Goal: Task Accomplishment & Management: Use online tool/utility

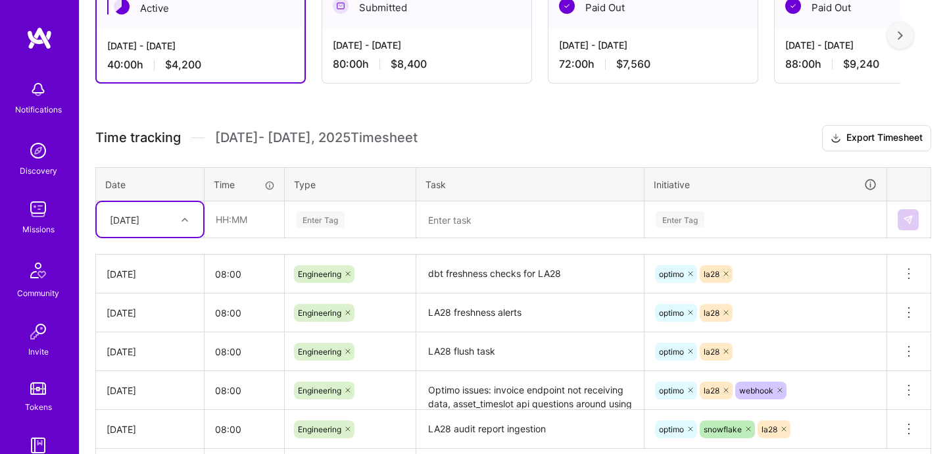
scroll to position [257, 0]
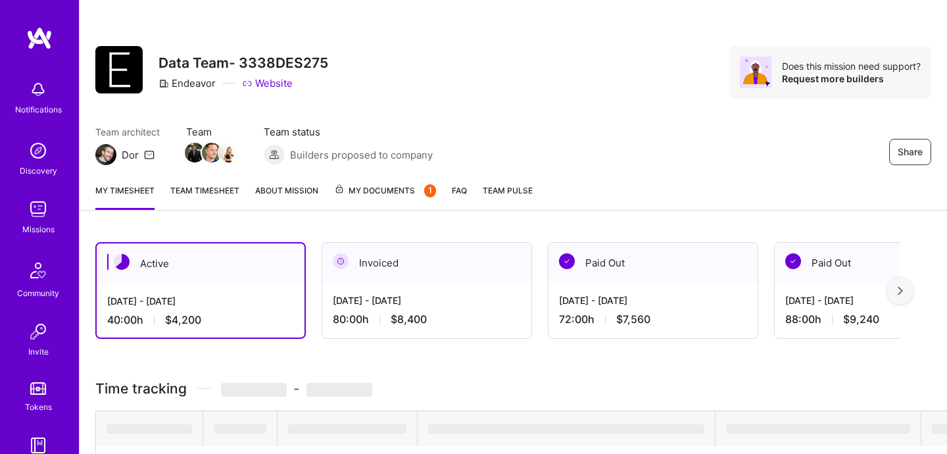
scroll to position [194, 0]
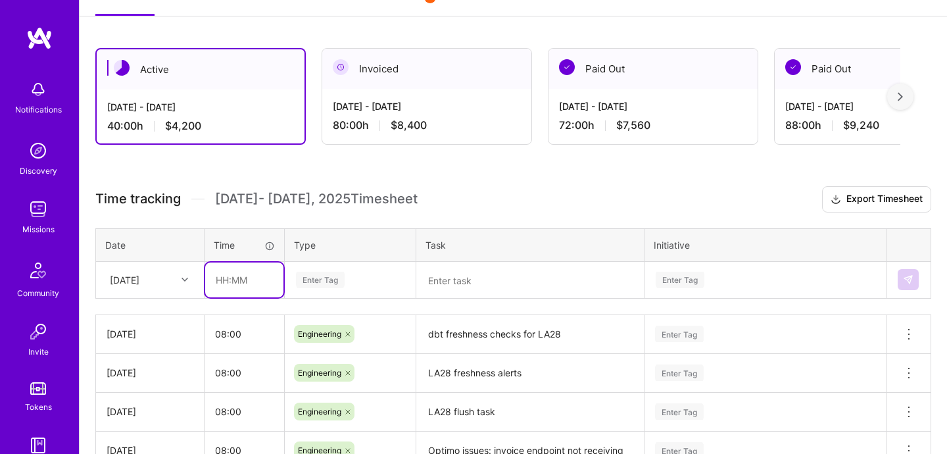
click at [247, 283] on input "text" at bounding box center [244, 279] width 78 height 35
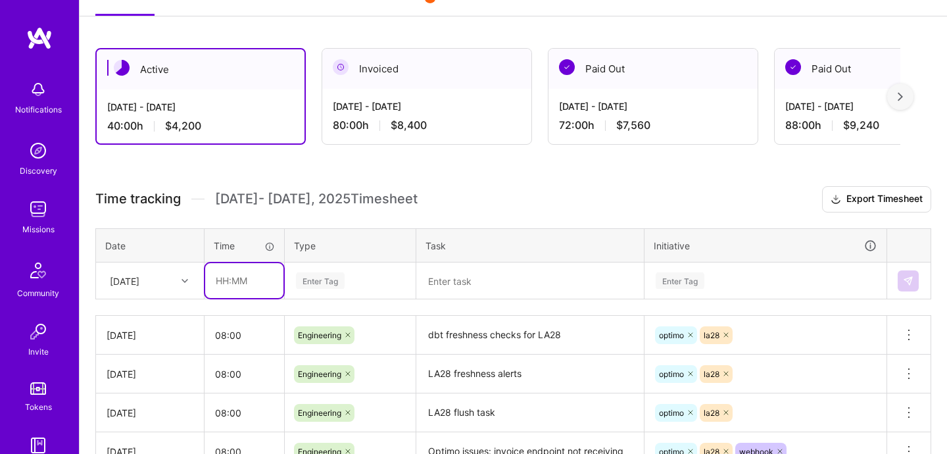
type input "08:00"
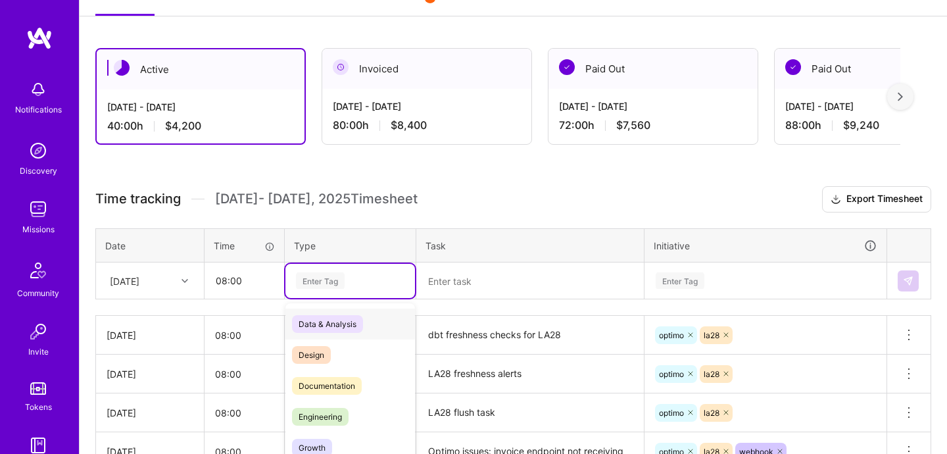
click at [306, 281] on div "option Data & Analysis focused, 0 of 2. 17 results available. Use Up and Down t…" at bounding box center [350, 281] width 130 height 34
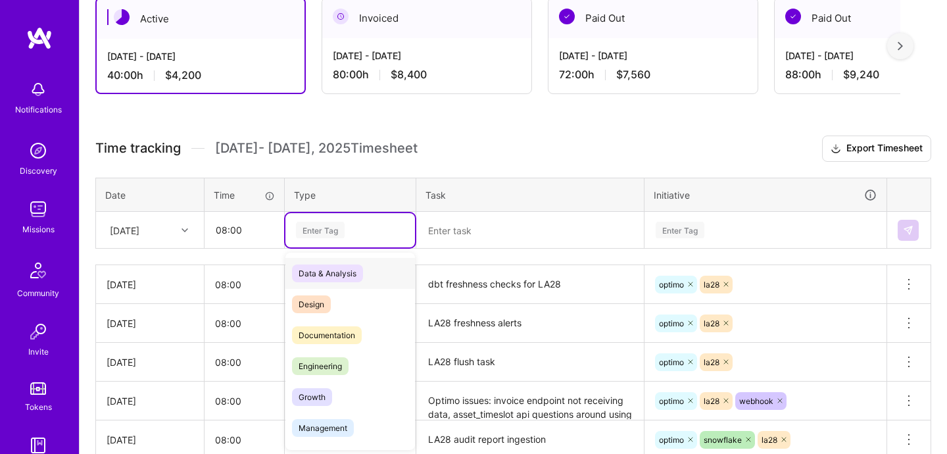
scroll to position [245, 0]
click at [331, 368] on span "Engineering" at bounding box center [320, 365] width 57 height 18
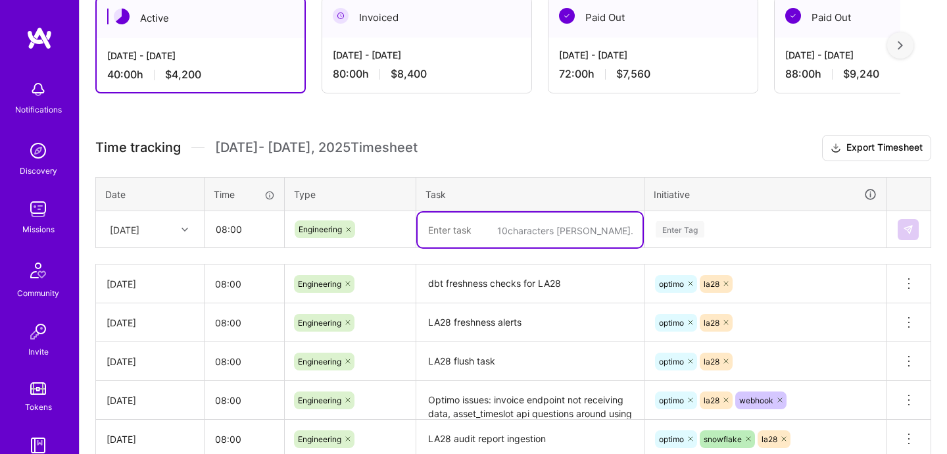
click at [483, 218] on textarea at bounding box center [530, 229] width 225 height 35
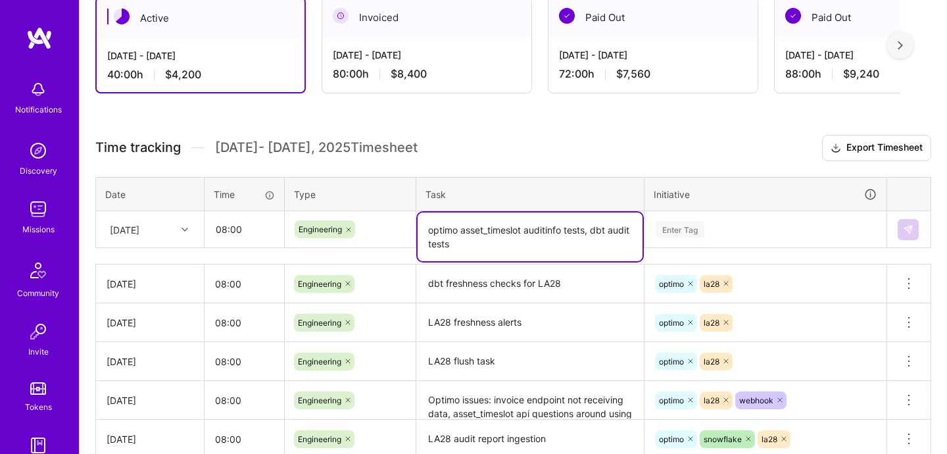
type textarea "optimo asset_timeslot auditinfo tests, dbt audit tests"
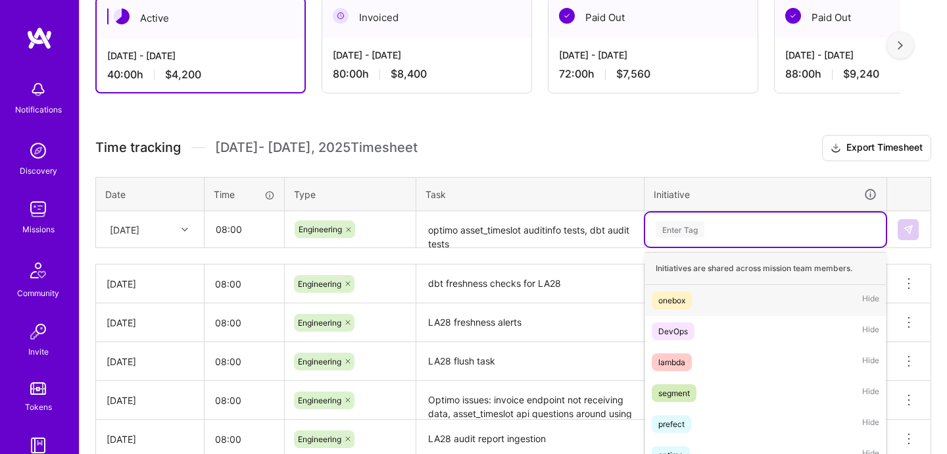
click at [686, 225] on div "option onebox focused, 1 of 64. 64 results available. Use Up and Down to choose…" at bounding box center [765, 229] width 241 height 34
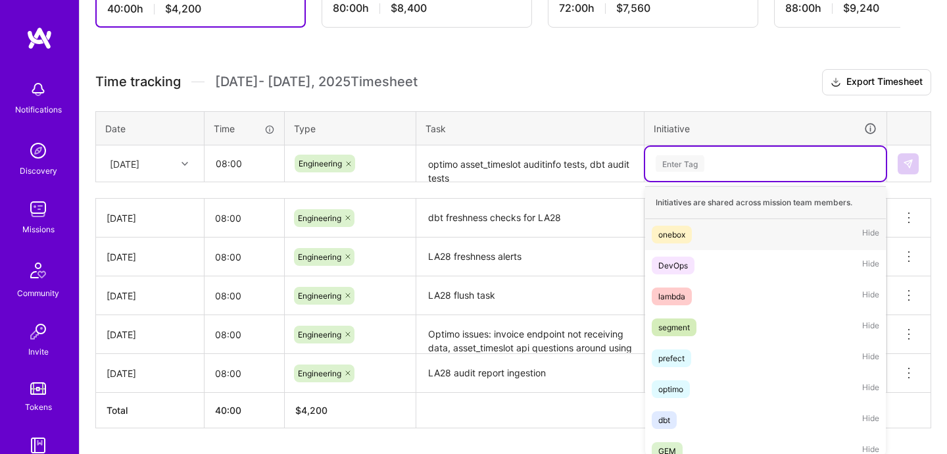
scroll to position [318, 0]
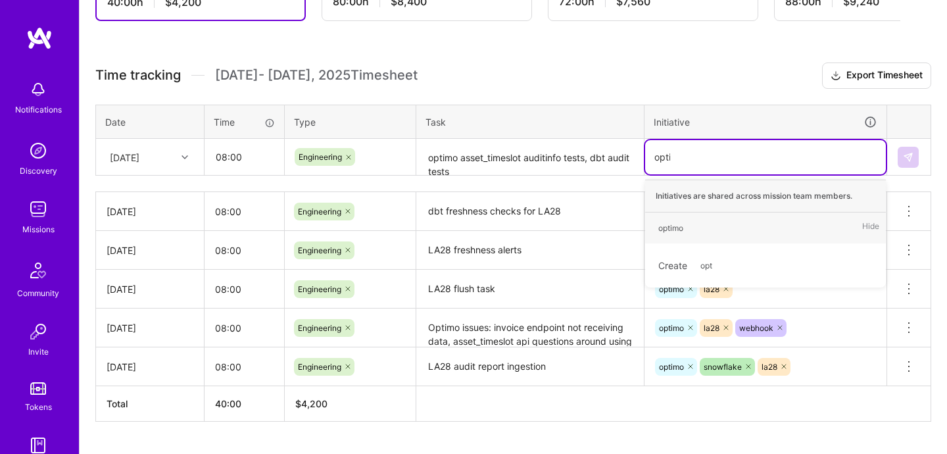
type input "optim"
click at [708, 228] on div "optimo Hide" at bounding box center [765, 227] width 241 height 31
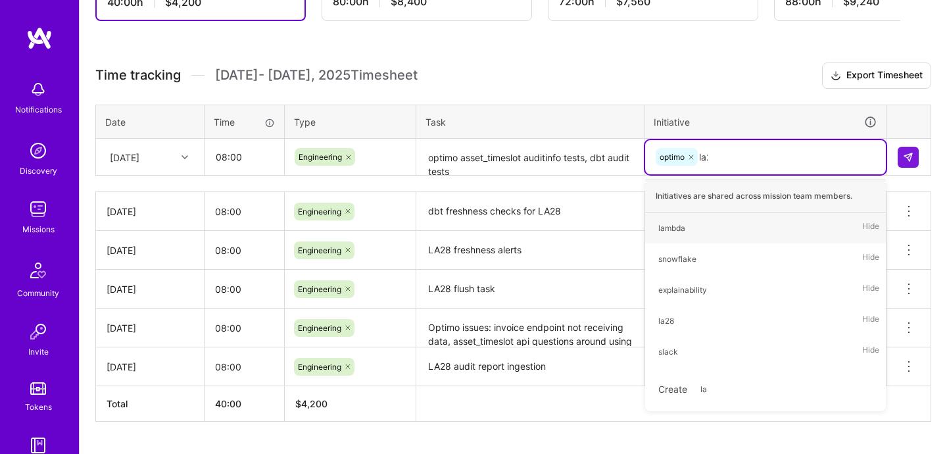
type input "la28"
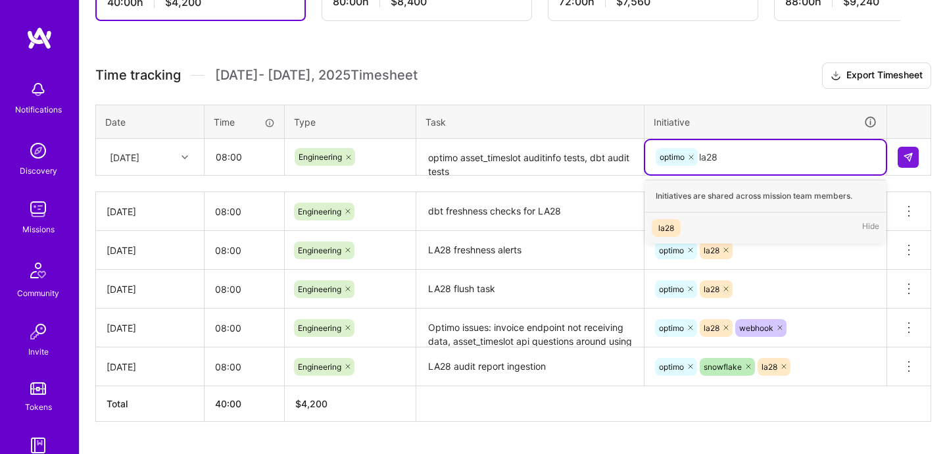
click at [690, 221] on div "la28 Hide" at bounding box center [765, 227] width 241 height 31
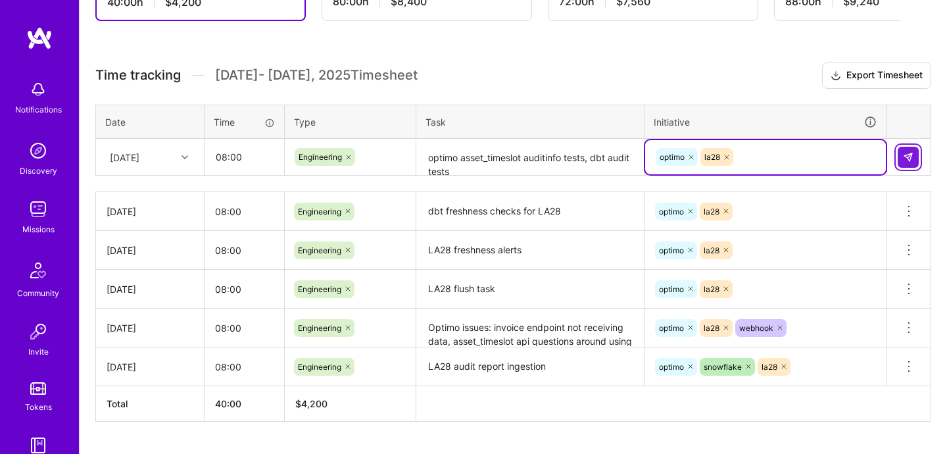
click at [915, 162] on button at bounding box center [908, 157] width 21 height 21
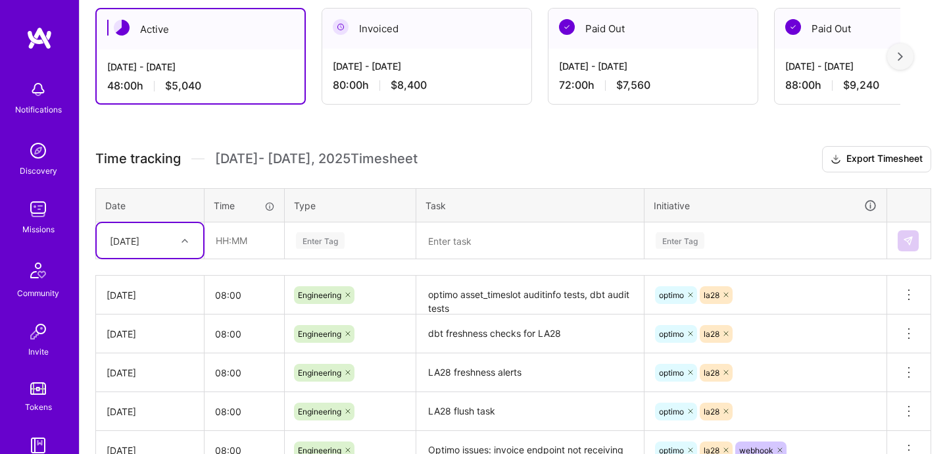
scroll to position [0, 0]
